Goal: Task Accomplishment & Management: Use online tool/utility

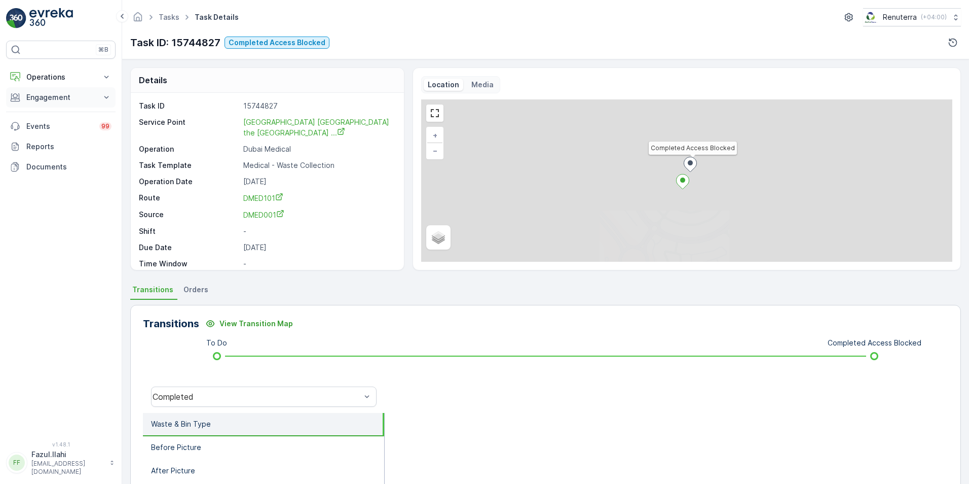
click at [55, 102] on p "Engagement" at bounding box center [60, 97] width 69 height 10
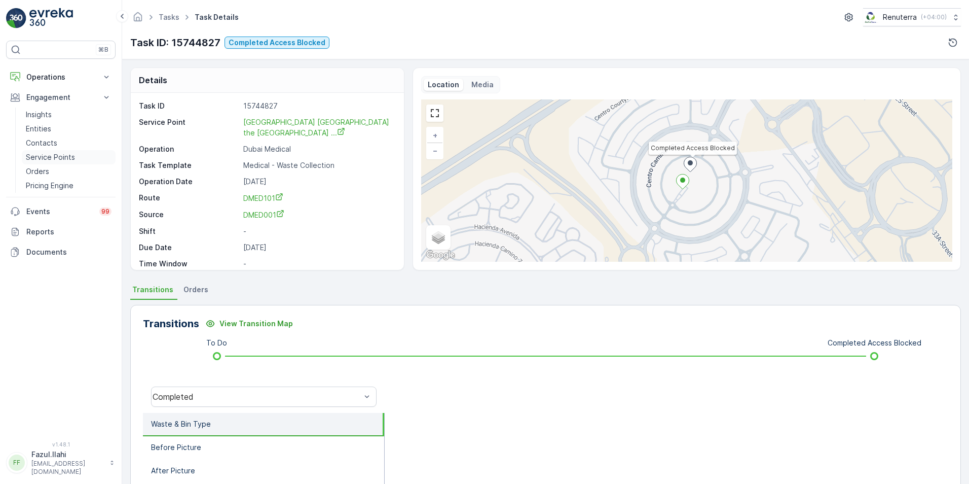
click at [50, 156] on p "Service Points" at bounding box center [50, 157] width 49 height 10
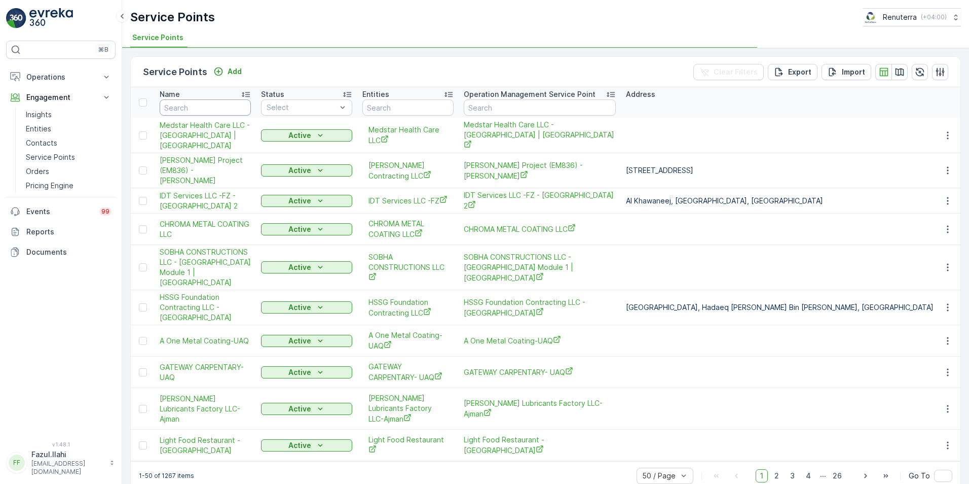
click at [192, 107] on input "text" at bounding box center [205, 107] width 91 height 16
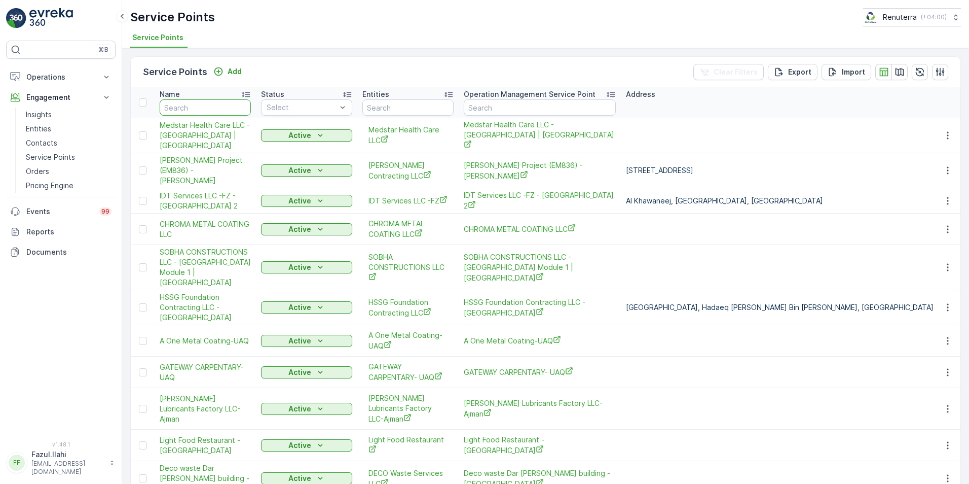
click at [192, 107] on input "text" at bounding box center [205, 107] width 91 height 16
click at [195, 104] on input "text" at bounding box center [205, 107] width 91 height 16
type input "Nashi"
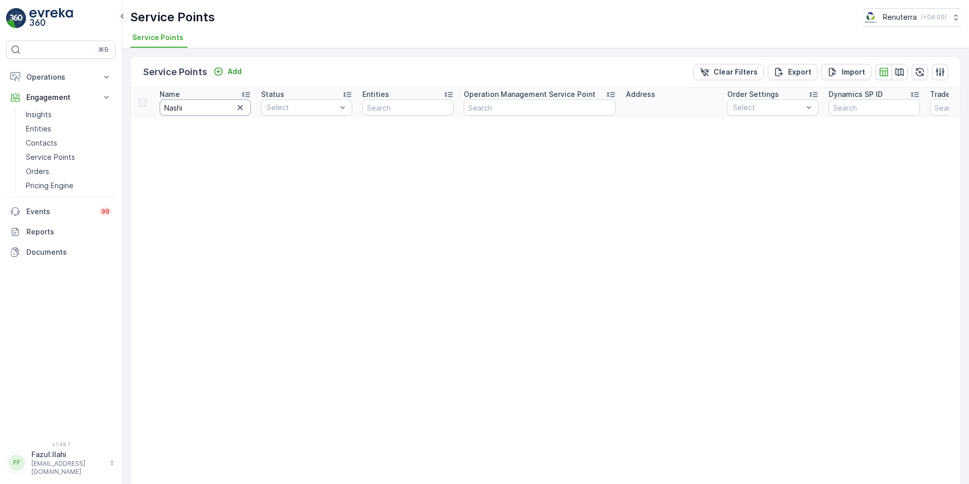
click at [195, 104] on input "Nashi" at bounding box center [205, 107] width 91 height 16
type input "[PERSON_NAME]"
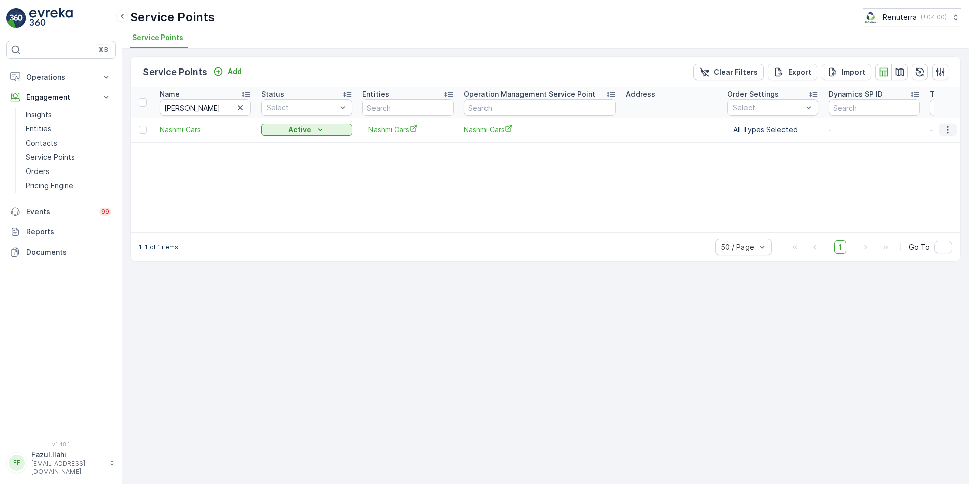
click at [951, 129] on icon "button" at bounding box center [948, 130] width 10 height 10
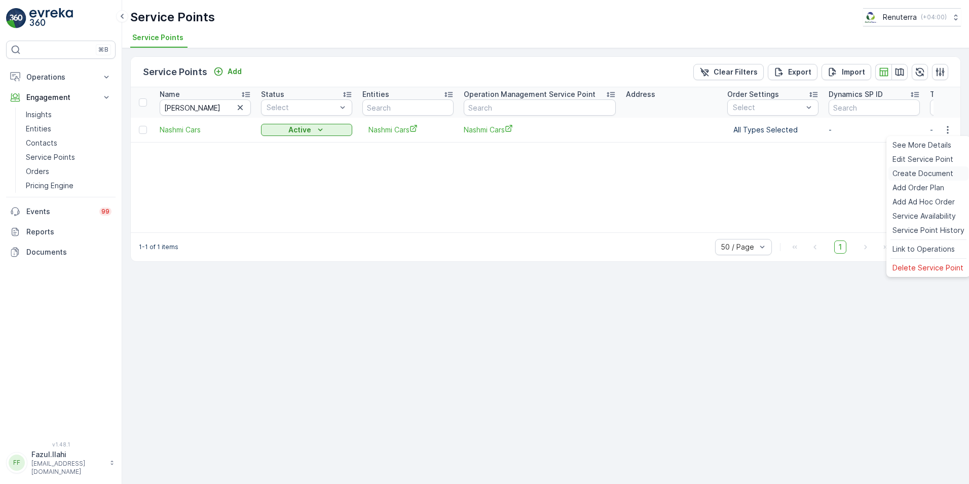
click at [914, 172] on span "Create Document" at bounding box center [923, 173] width 61 height 10
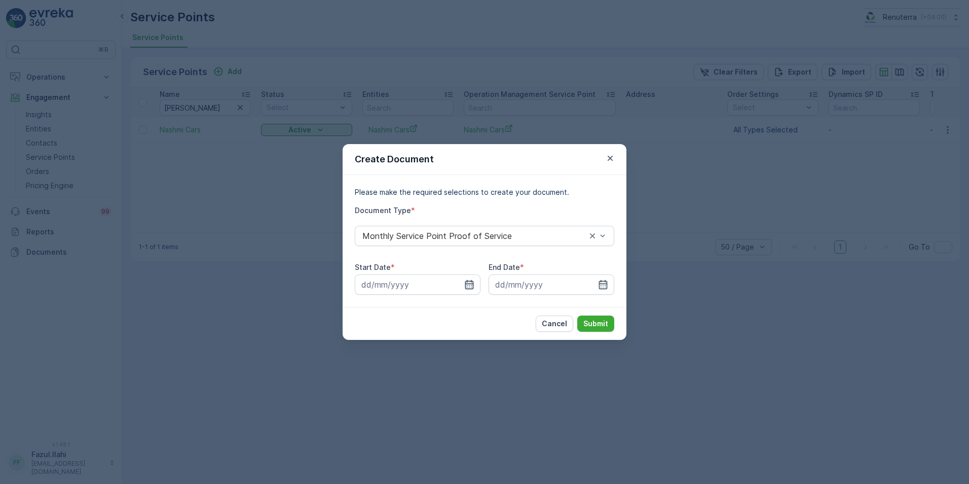
click at [467, 286] on icon "button" at bounding box center [469, 284] width 10 height 10
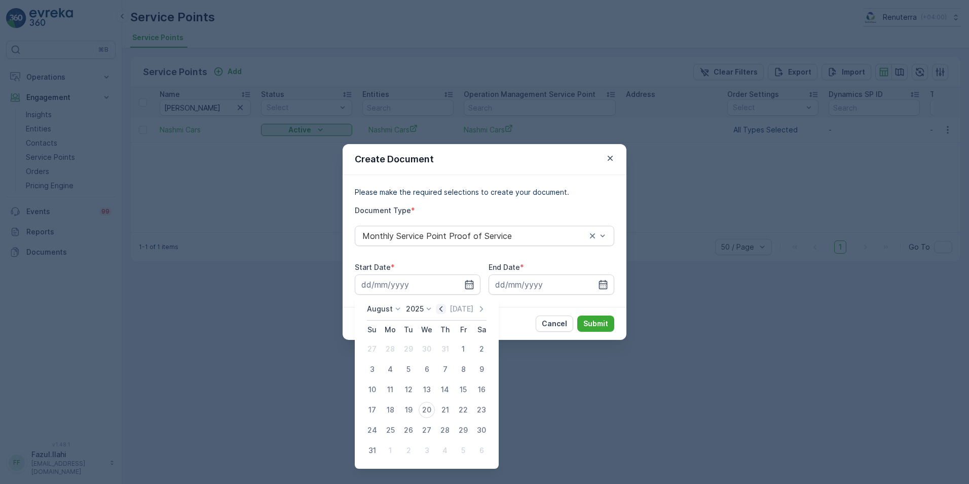
click at [443, 313] on icon "button" at bounding box center [441, 309] width 10 height 10
click at [409, 344] on div "1" at bounding box center [408, 349] width 16 height 16
type input "[DATE]"
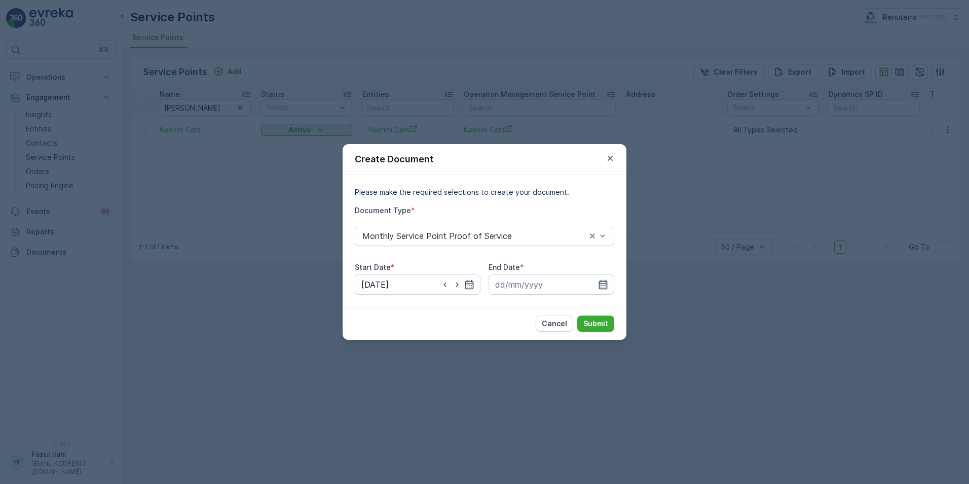
click at [603, 283] on icon "button" at bounding box center [603, 284] width 10 height 10
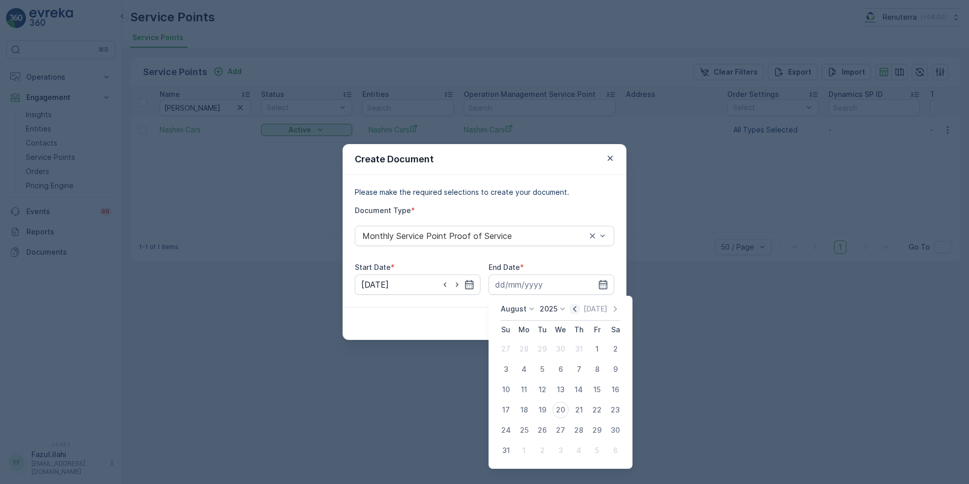
click at [576, 309] on icon "button" at bounding box center [575, 309] width 10 height 10
drag, startPoint x: 573, startPoint y: 431, endPoint x: 577, endPoint y: 427, distance: 5.7
click at [573, 430] on div "31" at bounding box center [579, 430] width 16 height 16
type input "[DATE]"
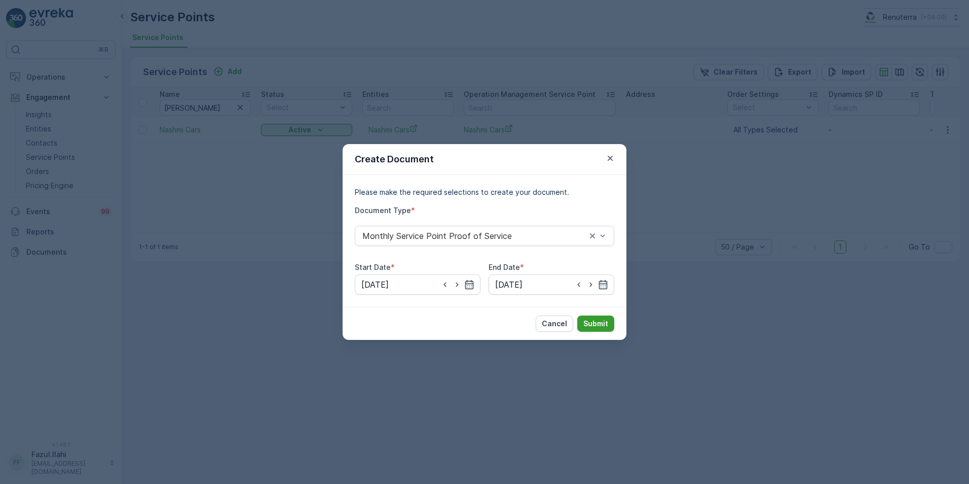
click at [596, 319] on p "Submit" at bounding box center [595, 323] width 25 height 10
click at [602, 320] on p "Submit" at bounding box center [595, 323] width 25 height 10
click at [596, 320] on p "Submit" at bounding box center [595, 323] width 25 height 10
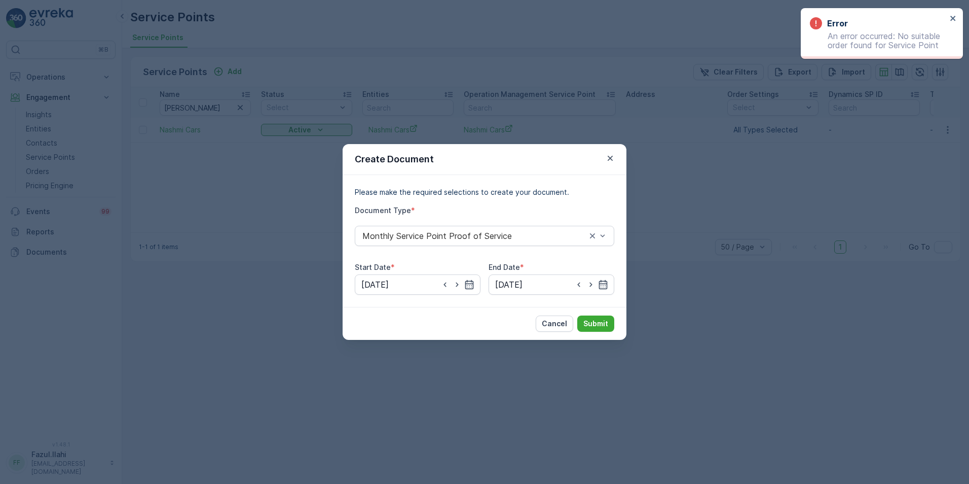
click at [951, 14] on div "Error An error occurred: No suitable order found for Service Point" at bounding box center [882, 33] width 162 height 51
click at [951, 18] on icon "close" at bounding box center [953, 18] width 7 height 8
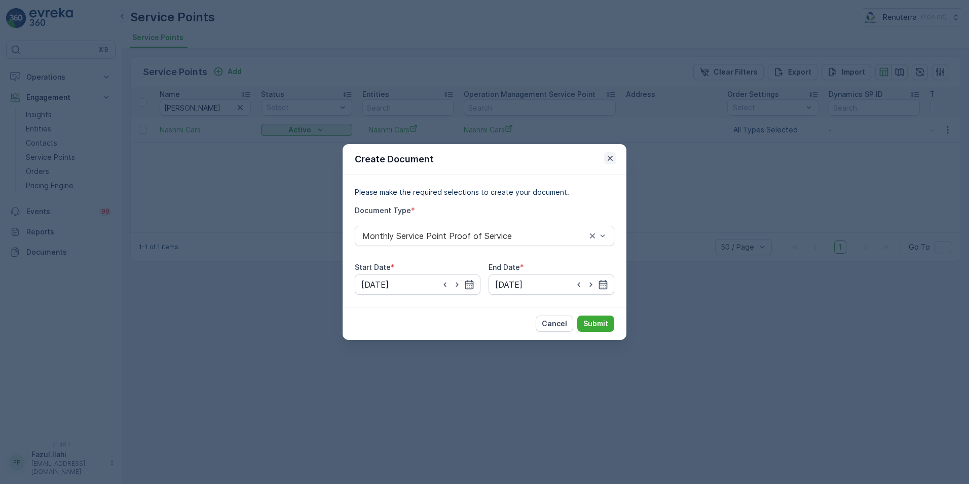
click at [606, 162] on icon "button" at bounding box center [610, 158] width 10 height 10
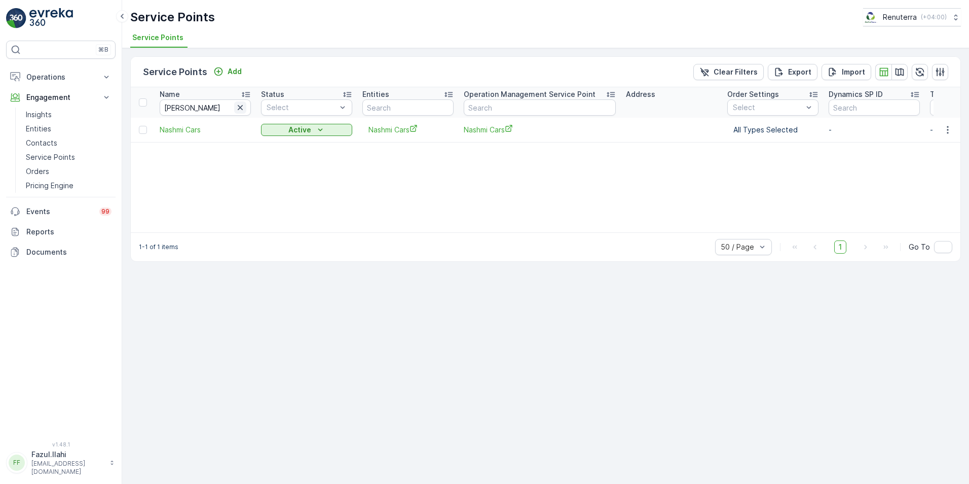
click at [239, 109] on icon "button" at bounding box center [240, 107] width 5 height 5
click at [358, 182] on div "Name Status Select Entities Operation Management Service Point Address Order Se…" at bounding box center [546, 159] width 830 height 145
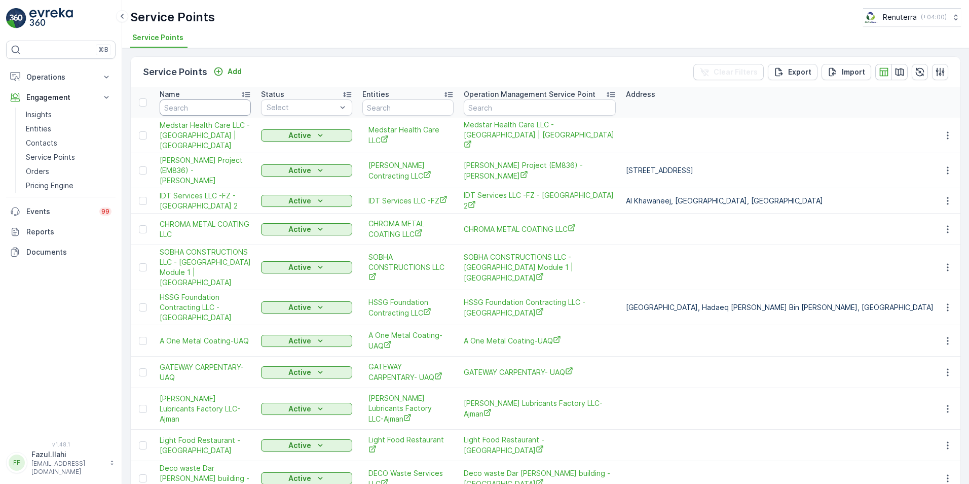
click at [208, 106] on input "text" at bounding box center [205, 107] width 91 height 16
